Goal: Information Seeking & Learning: Check status

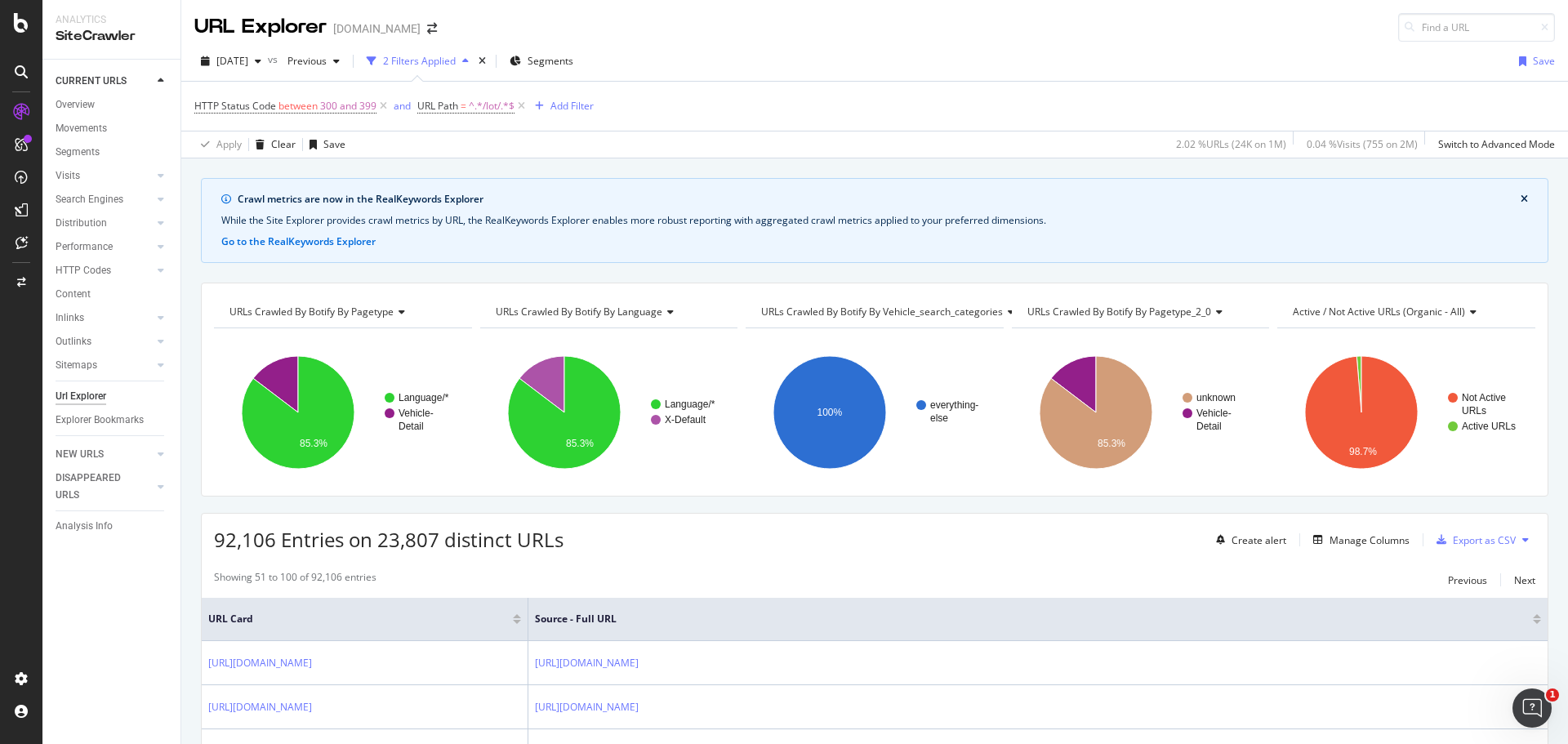
scroll to position [2955, 0]
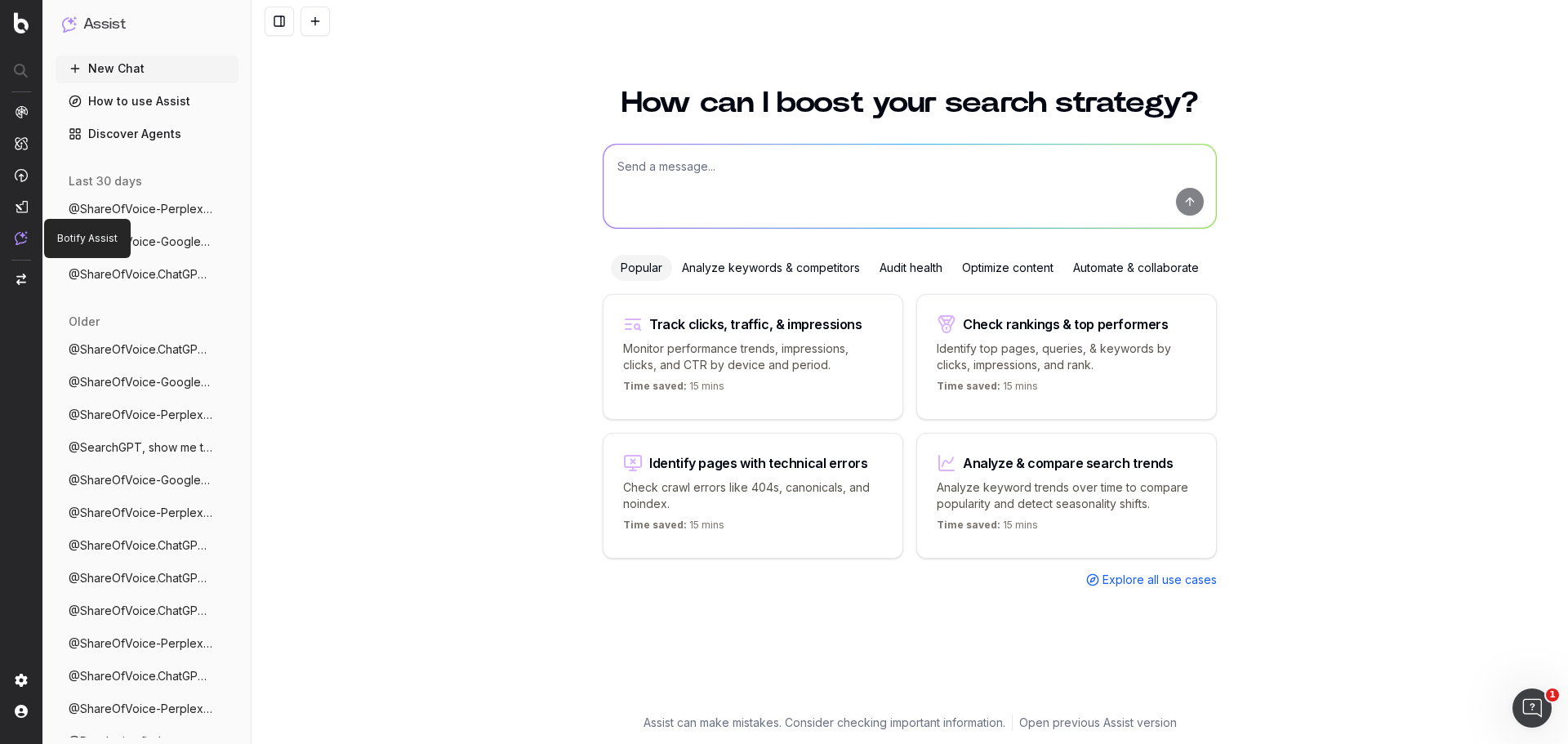
click at [148, 127] on link "Discover Agents" at bounding box center [147, 133] width 183 height 26
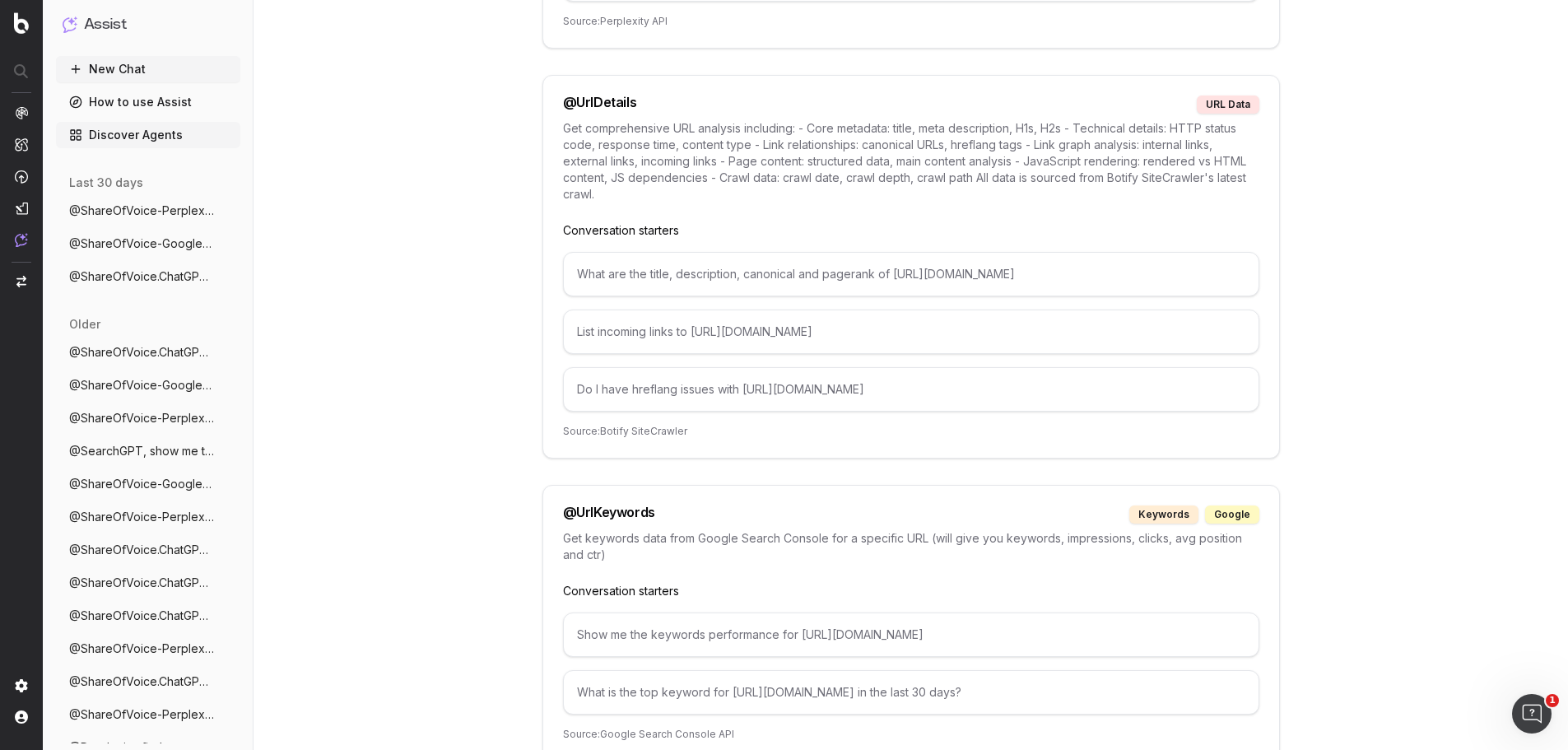
scroll to position [8785, 0]
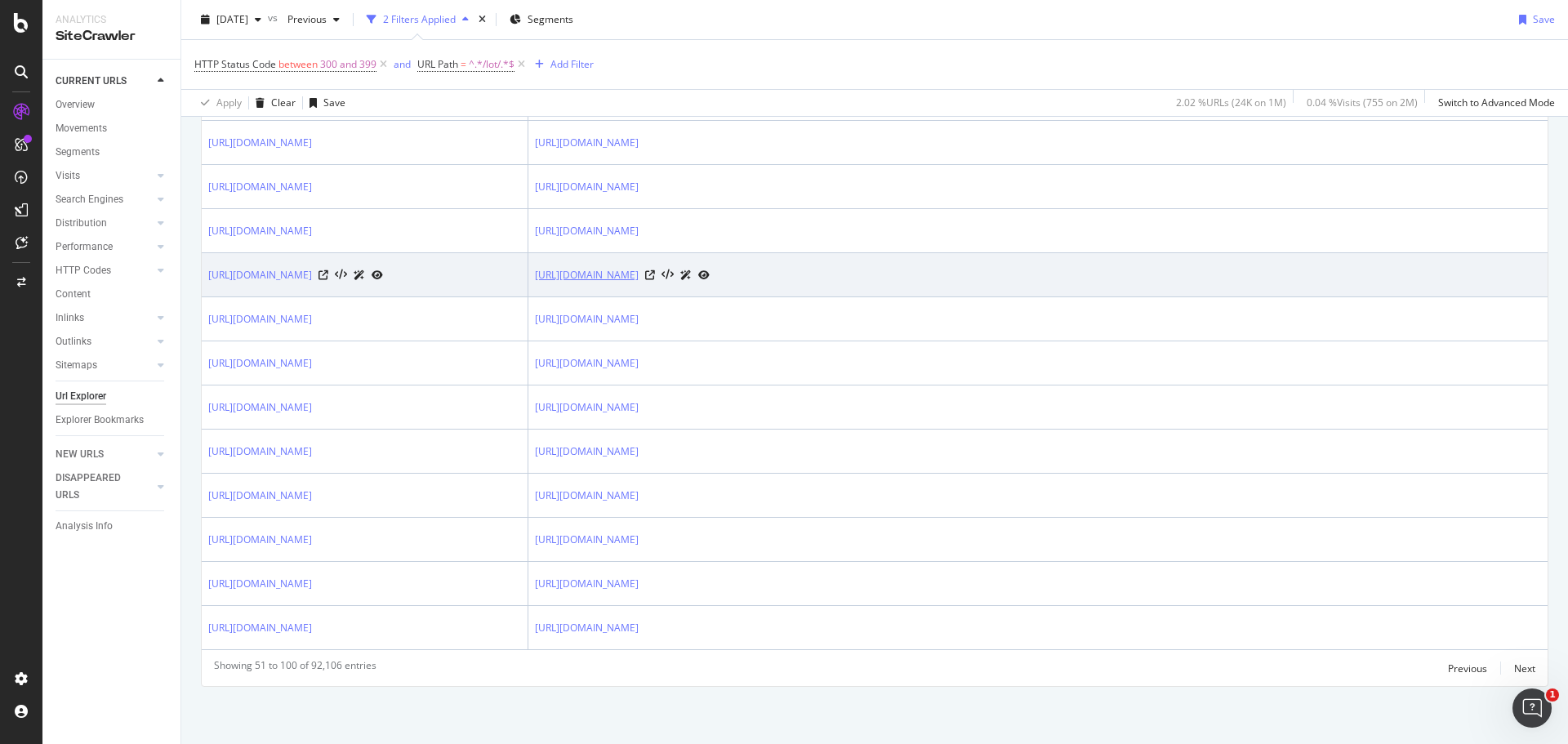
scroll to position [2546, 0]
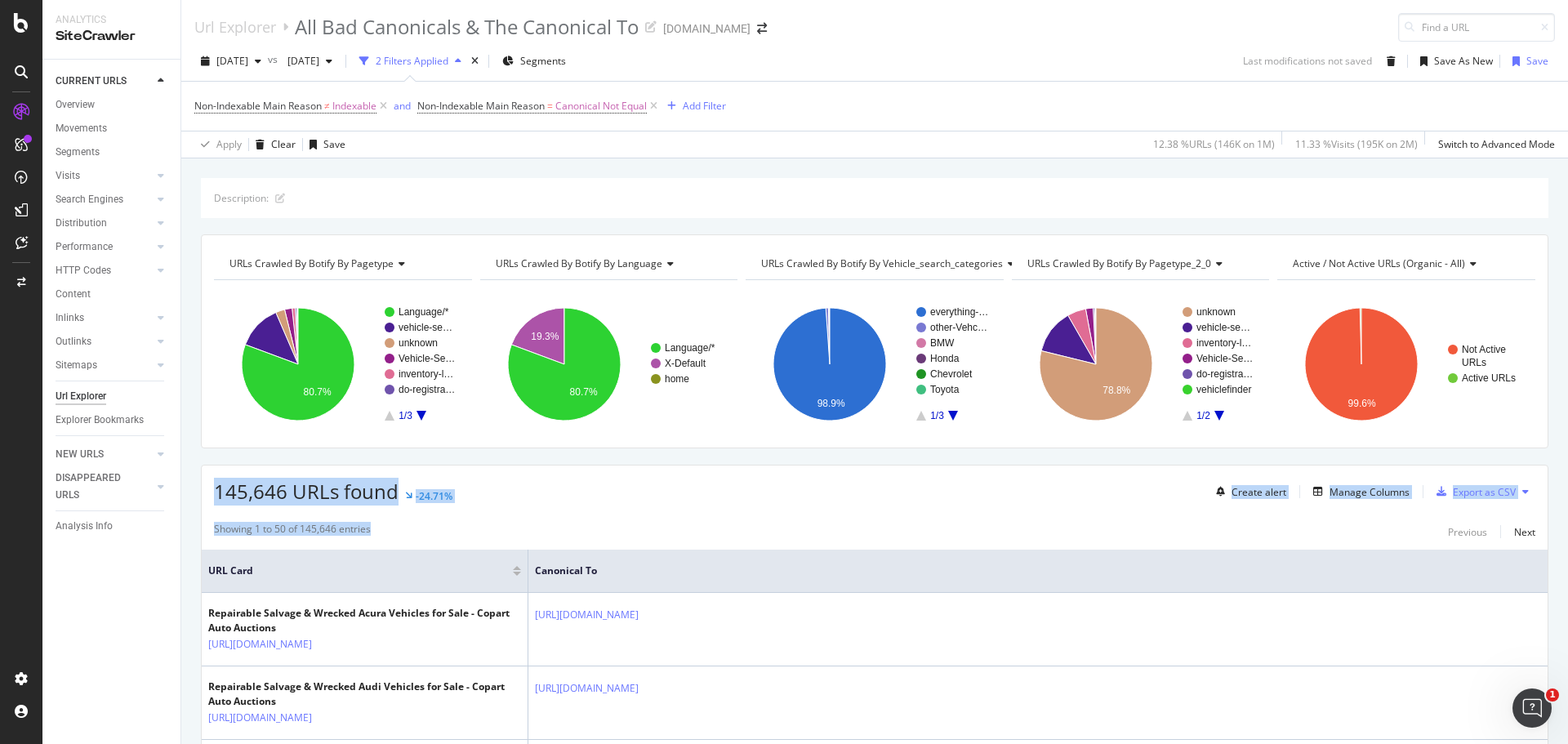
scroll to position [408, 0]
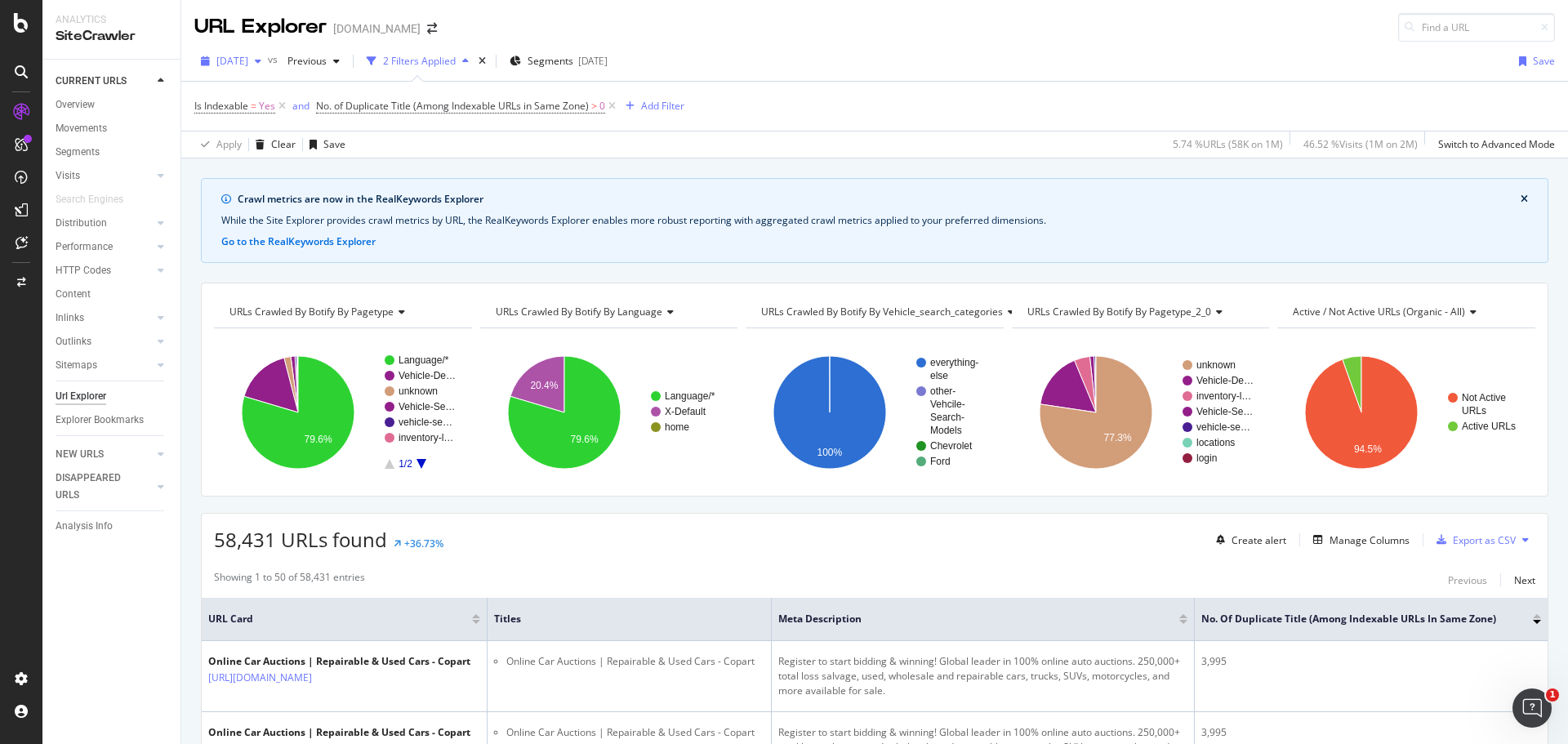
click at [248, 55] on span "[DATE]" at bounding box center [233, 61] width 32 height 14
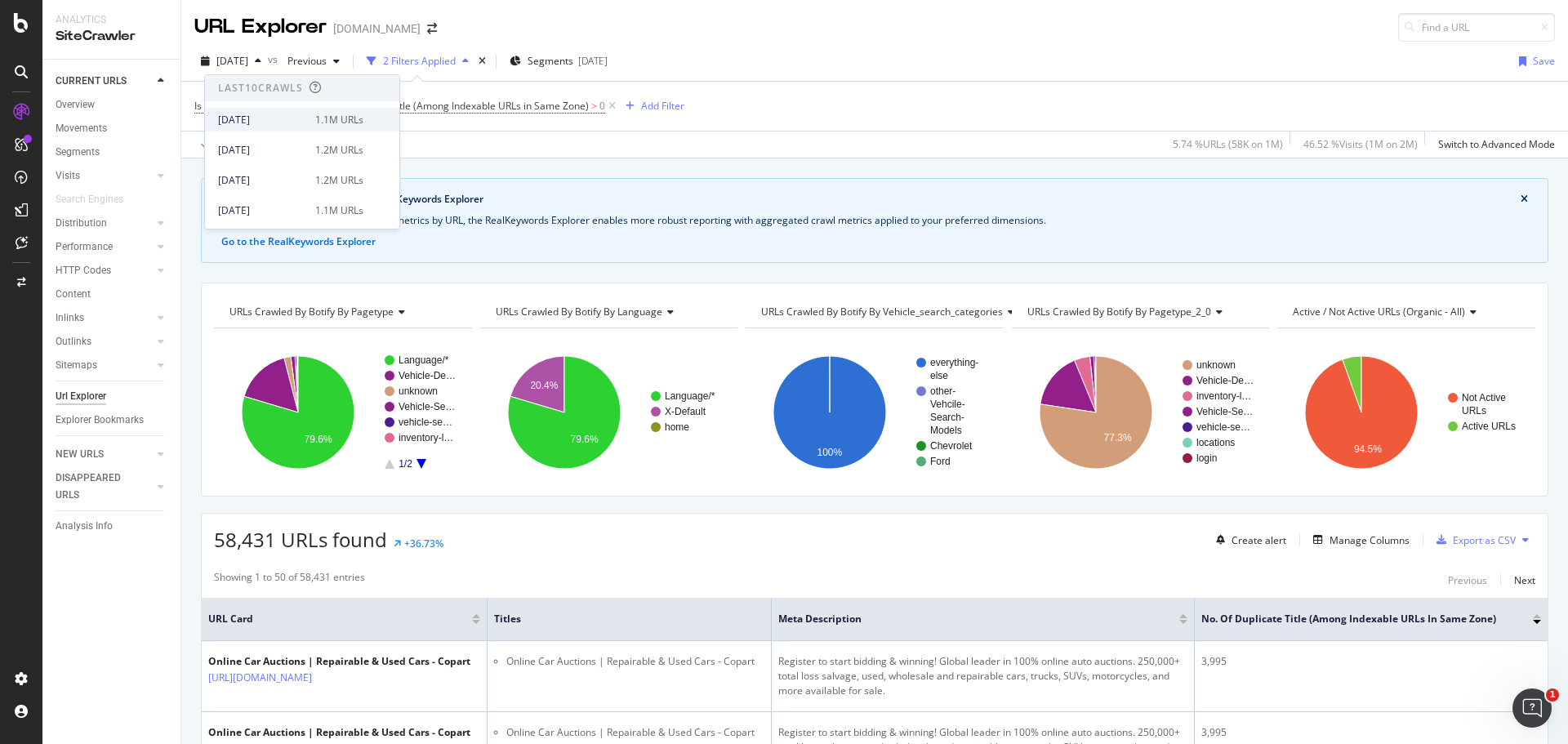
click at [284, 119] on div "[DATE]" at bounding box center [261, 120] width 88 height 15
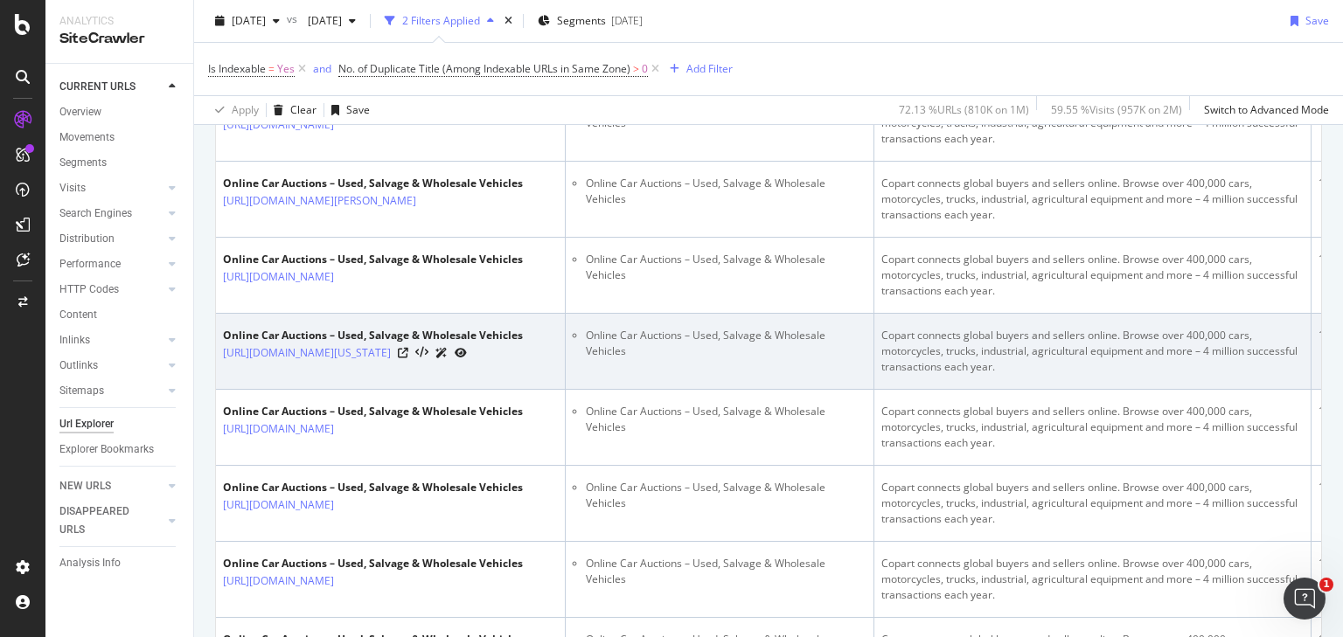
scroll to position [1084, 0]
